Goal: Task Accomplishment & Management: Complete application form

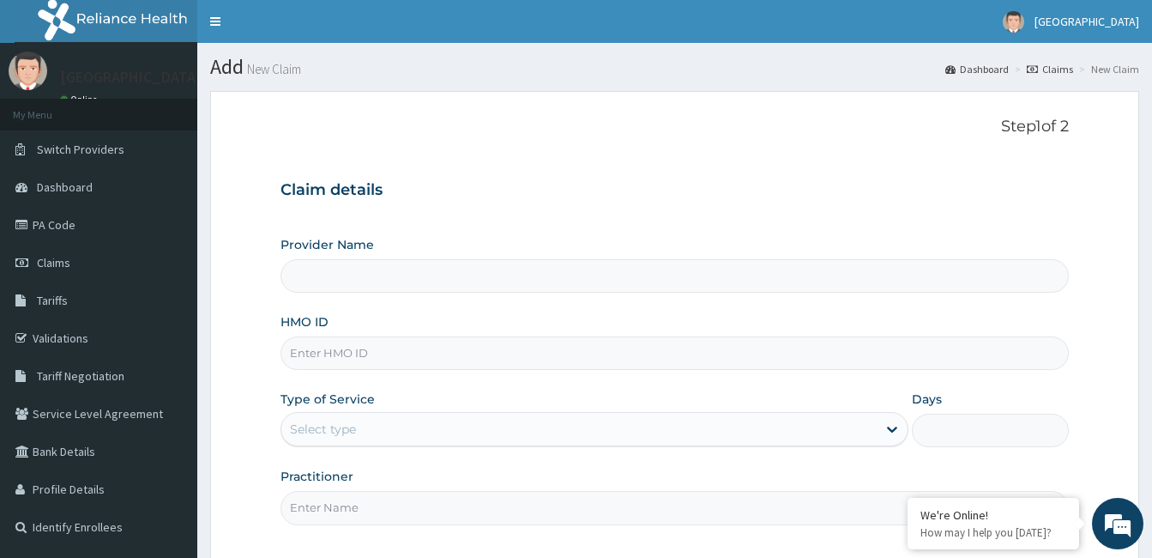
click at [643, 353] on input "HMO ID" at bounding box center [674, 352] width 788 height 33
type input "CALABAR WOMEN AND CHILDREN HOSPITAL"
type input "HST/10290/A"
click at [893, 428] on icon at bounding box center [891, 428] width 17 height 17
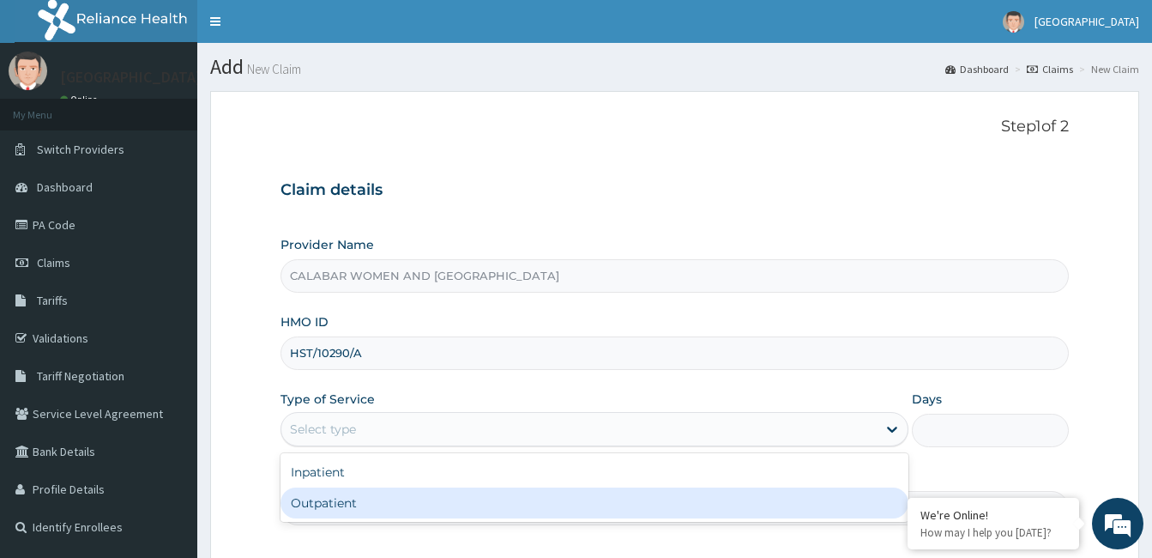
click at [756, 501] on div "Outpatient" at bounding box center [594, 502] width 628 height 31
type input "1"
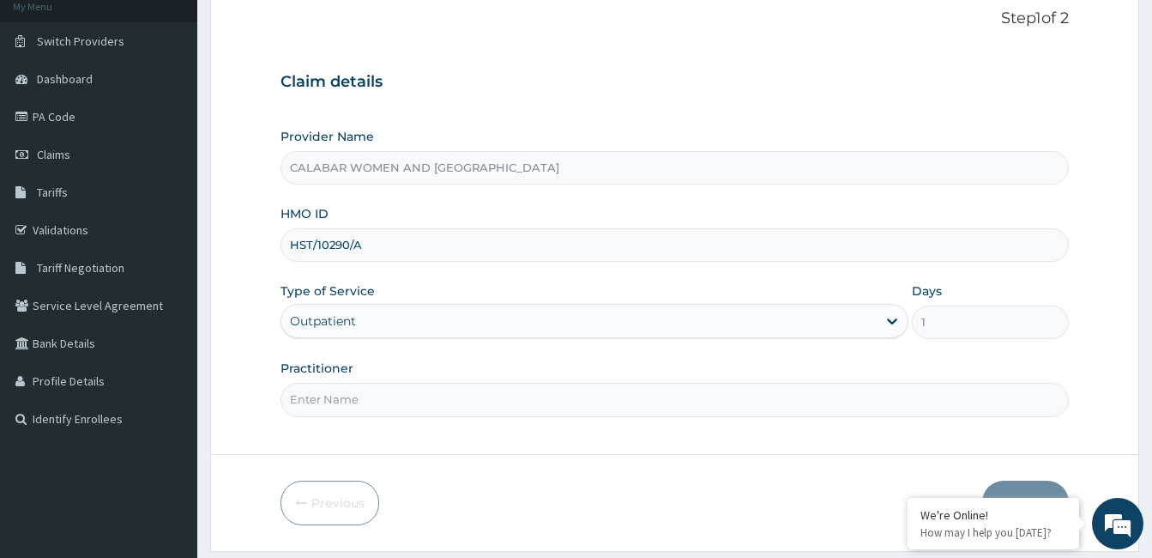
scroll to position [119, 0]
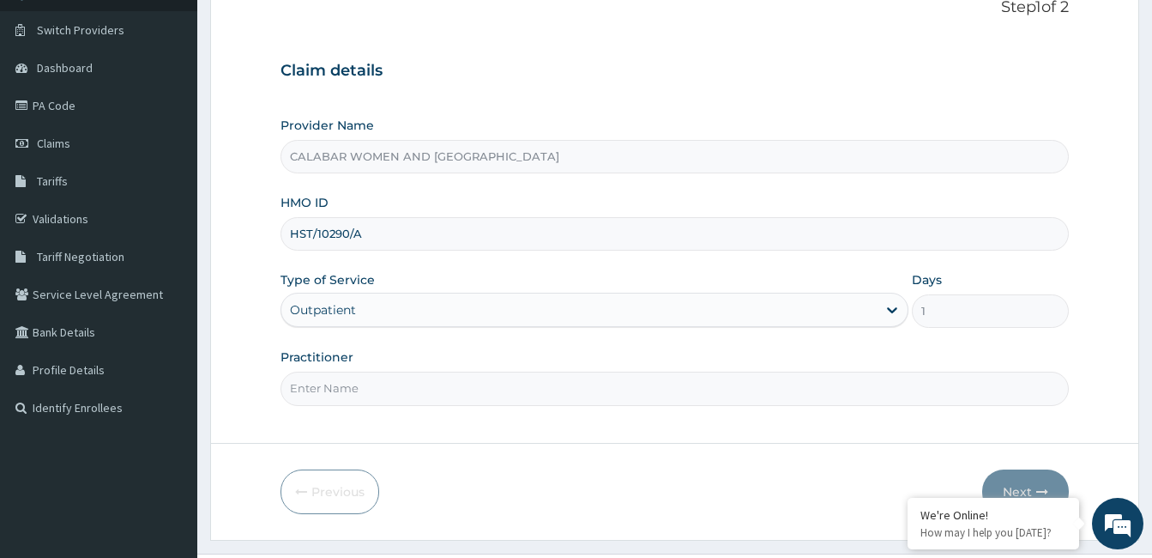
click at [613, 389] on input "Practitioner" at bounding box center [674, 387] width 788 height 33
type input "DR TOLU"
click at [1031, 485] on button "Next" at bounding box center [1025, 491] width 87 height 45
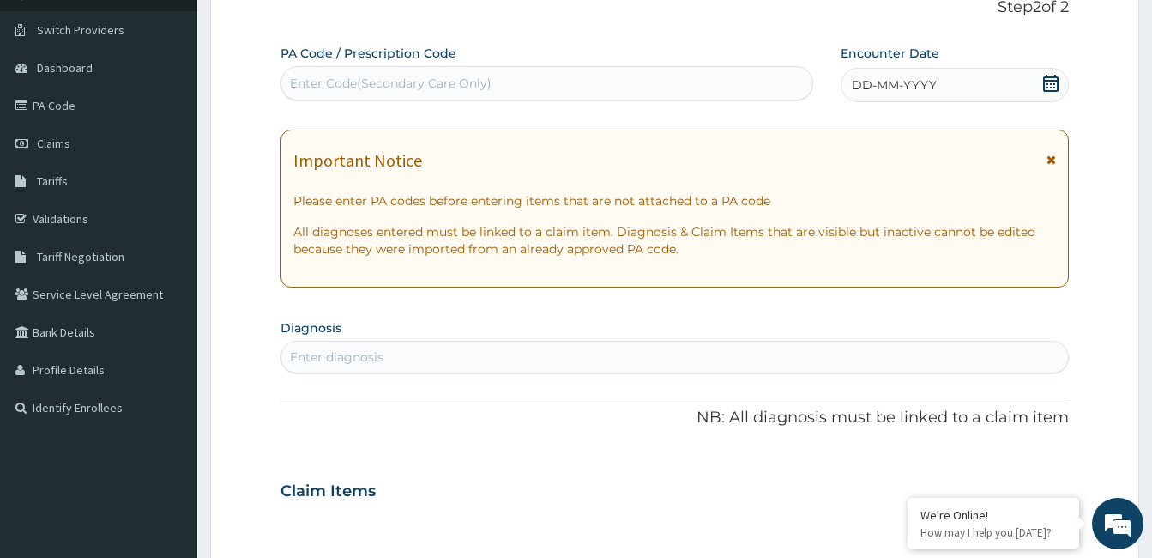
click at [1049, 81] on icon at bounding box center [1050, 83] width 17 height 17
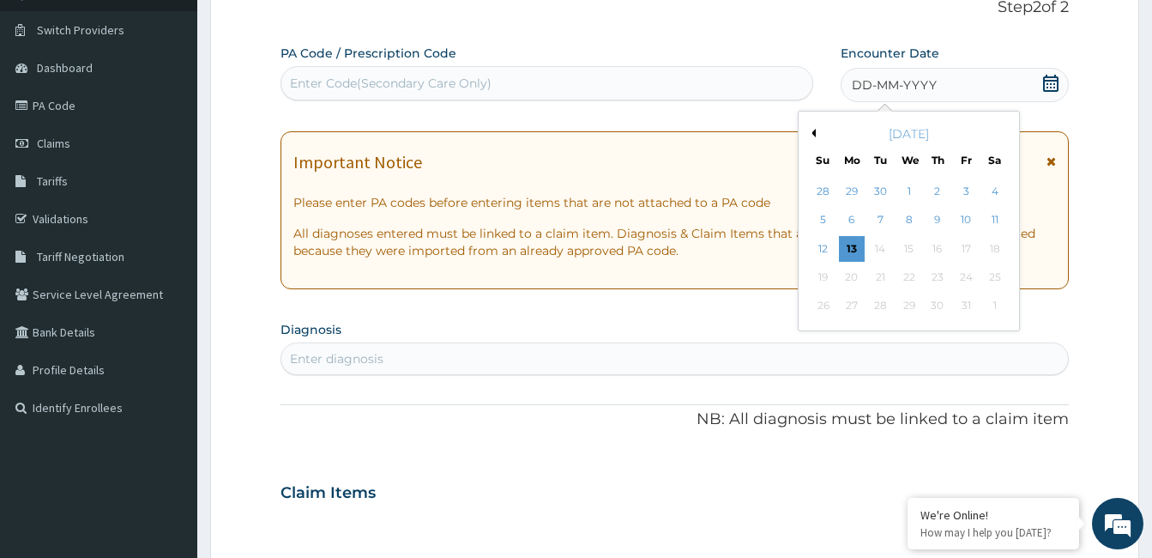
click at [812, 132] on button "Previous Month" at bounding box center [811, 133] width 9 height 9
click at [933, 220] on div "11" at bounding box center [938, 221] width 26 height 26
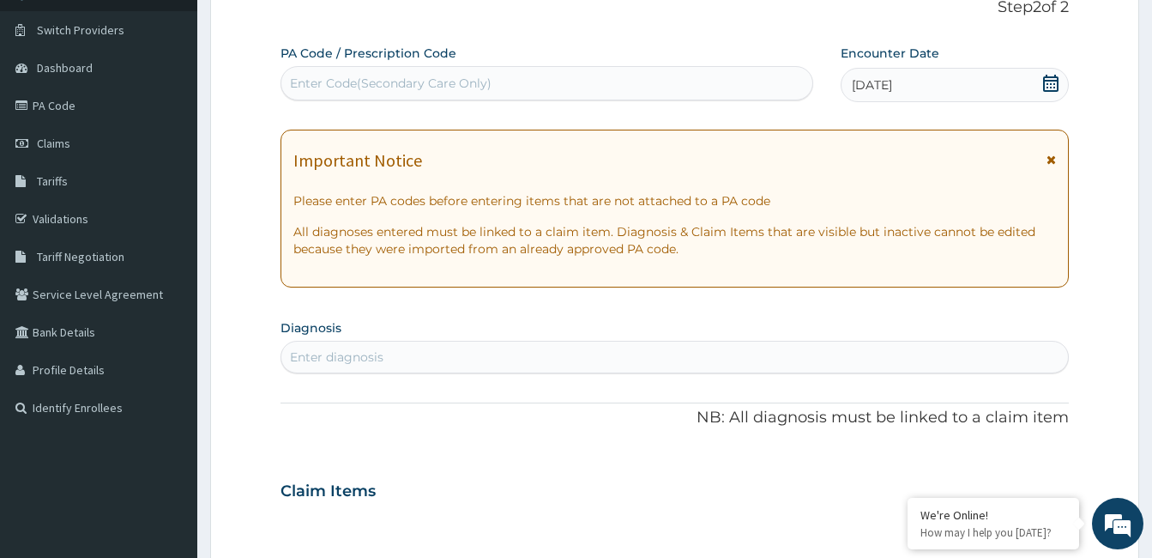
click at [504, 85] on div "Enter Code(Secondary Care Only)" at bounding box center [546, 82] width 531 height 27
paste input "PA/EA8003"
type input "PA/EA8003"
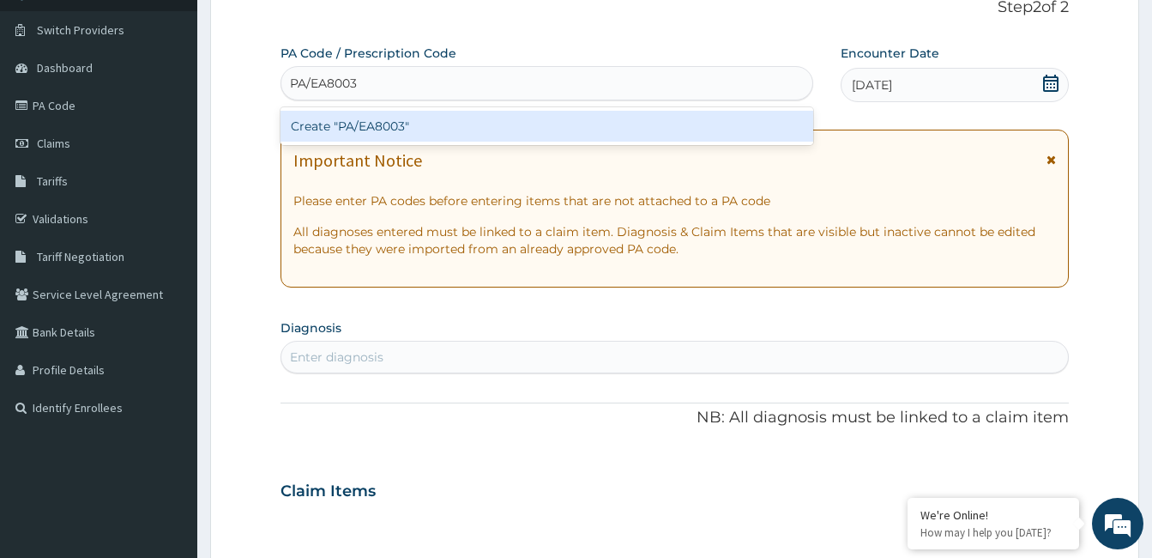
click at [383, 127] on div "Create "PA/EA8003"" at bounding box center [546, 126] width 533 height 31
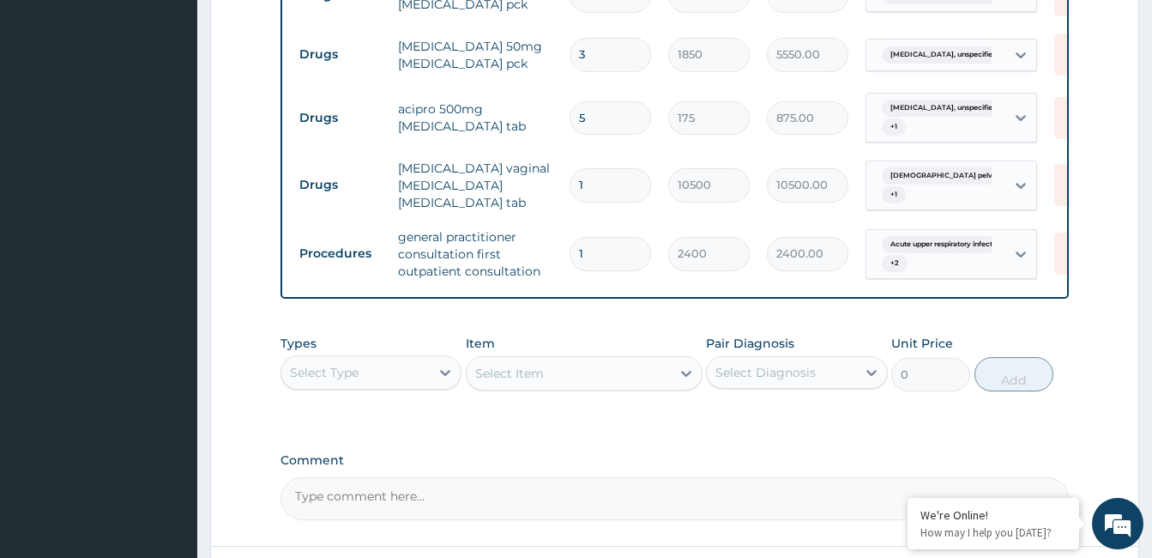
scroll to position [871, 0]
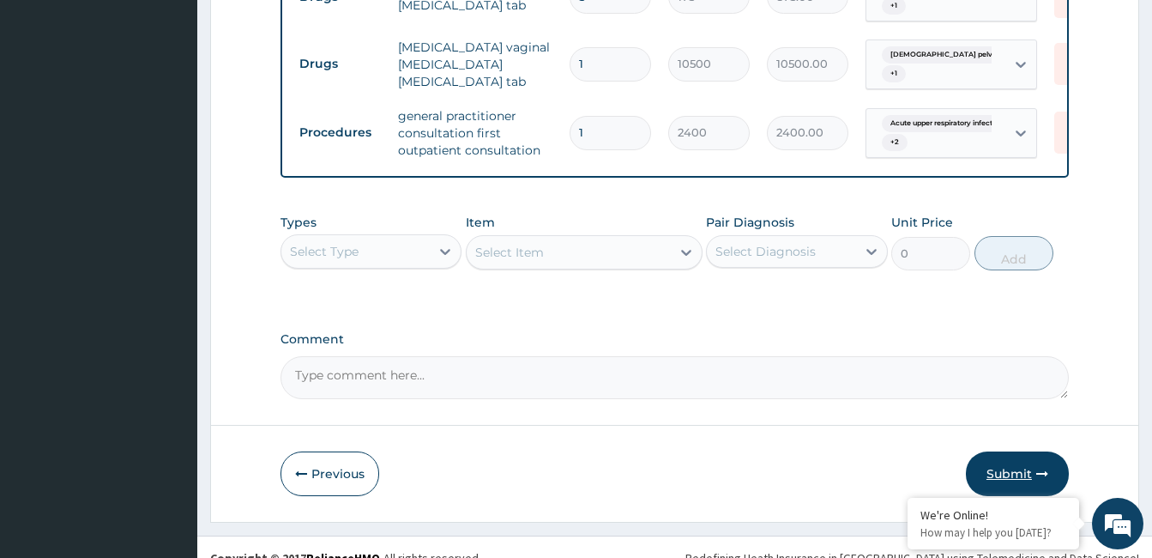
click at [1025, 451] on button "Submit" at bounding box center [1017, 473] width 103 height 45
